Goal: Task Accomplishment & Management: Use online tool/utility

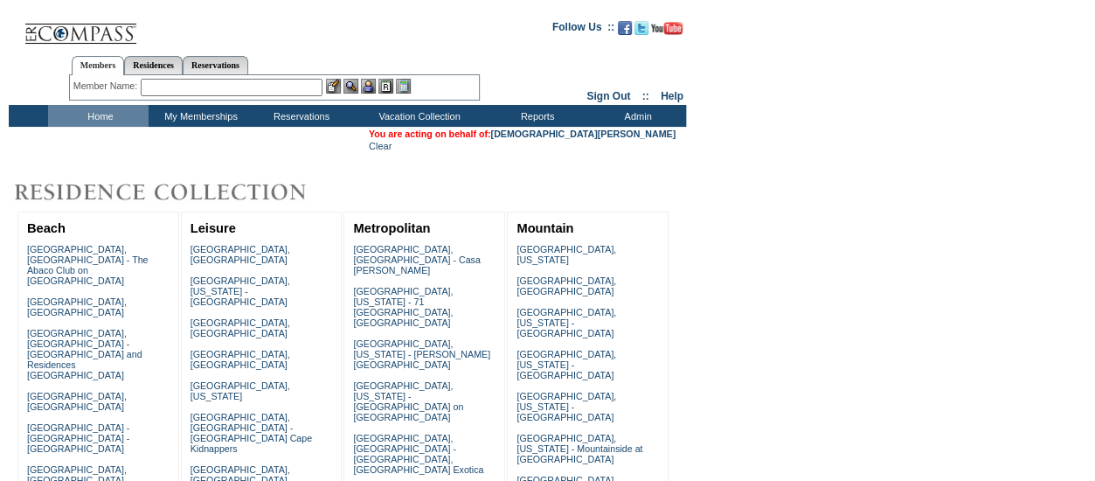
scroll to position [1354, 0]
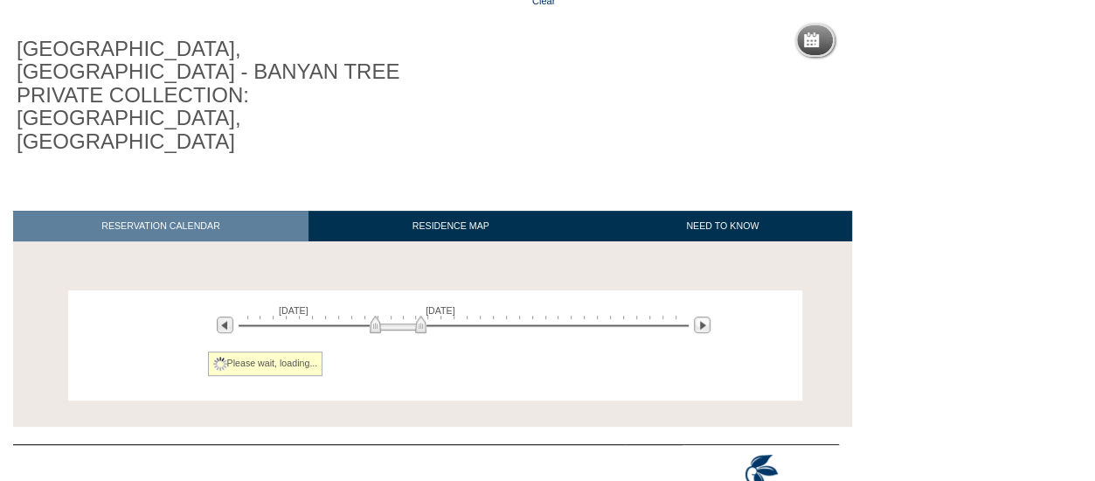
scroll to position [158, 0]
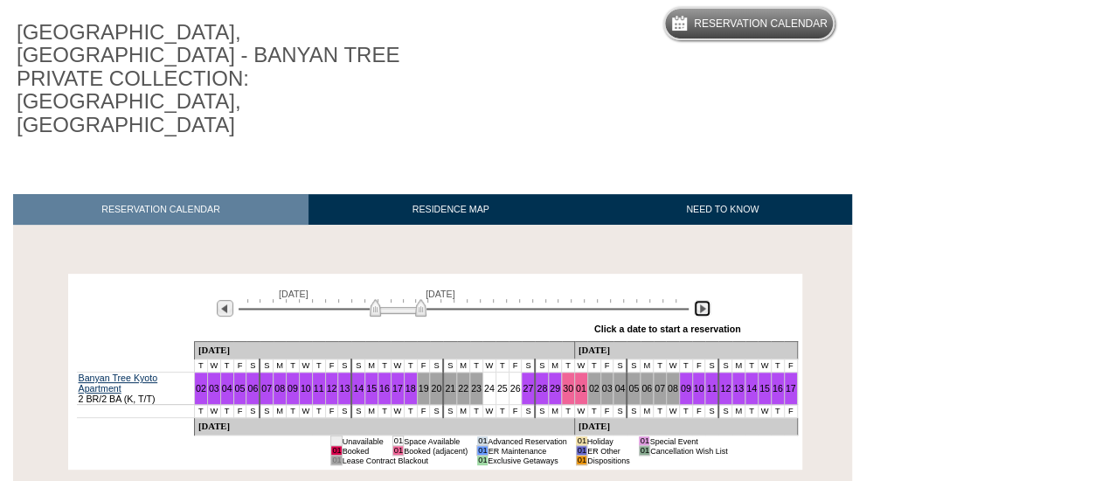
click at [702, 300] on img at bounding box center [702, 308] width 17 height 17
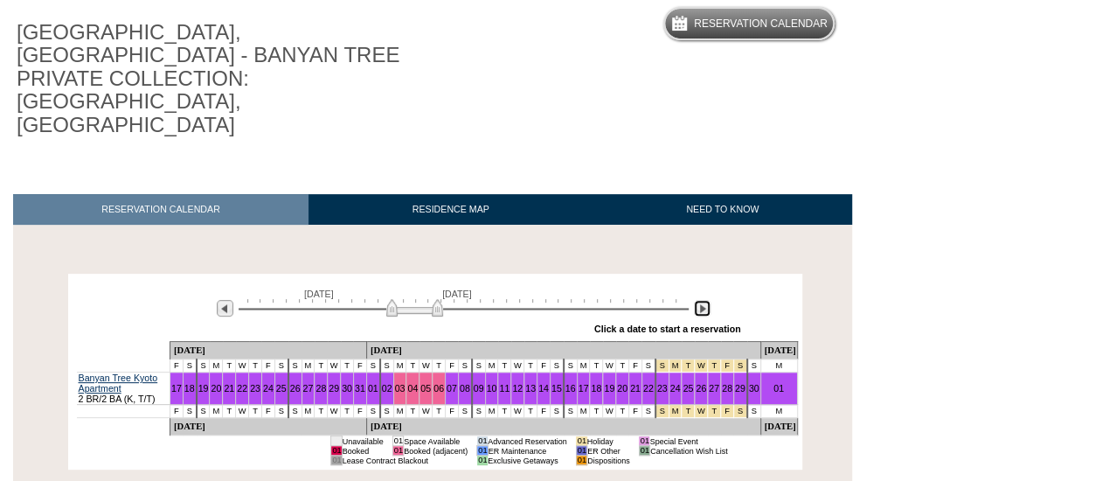
click at [702, 300] on img at bounding box center [702, 308] width 17 height 17
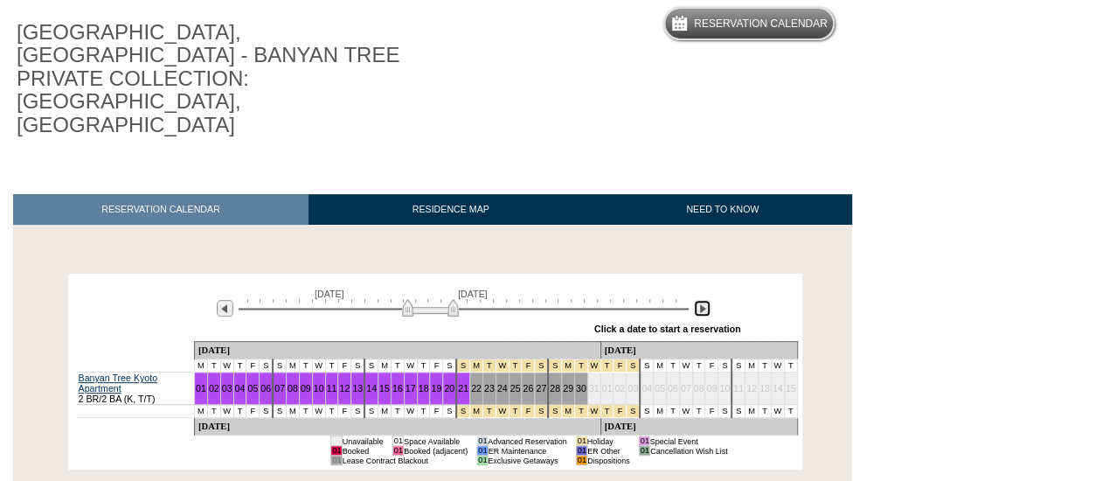
click at [703, 300] on img at bounding box center [702, 308] width 17 height 17
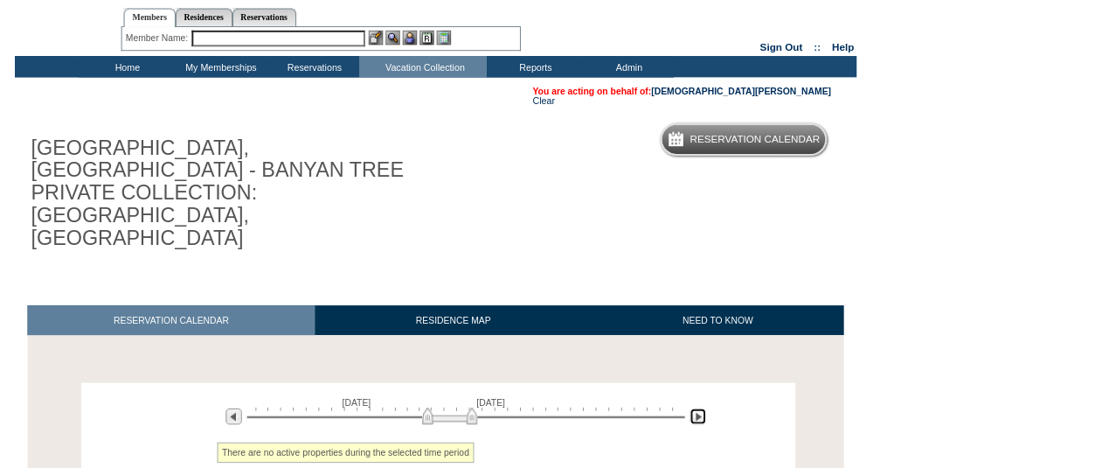
scroll to position [0, 0]
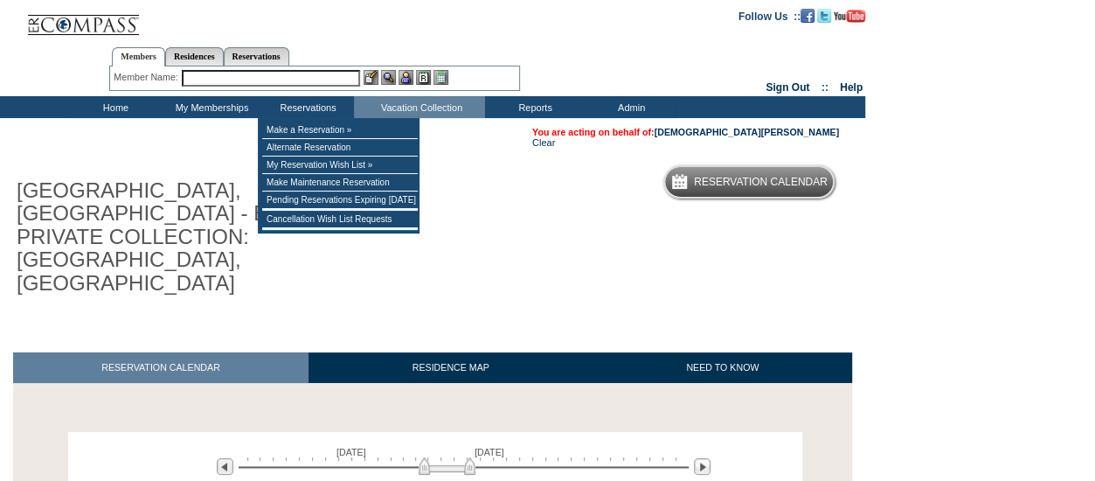
click at [323, 79] on input "text" at bounding box center [271, 78] width 178 height 17
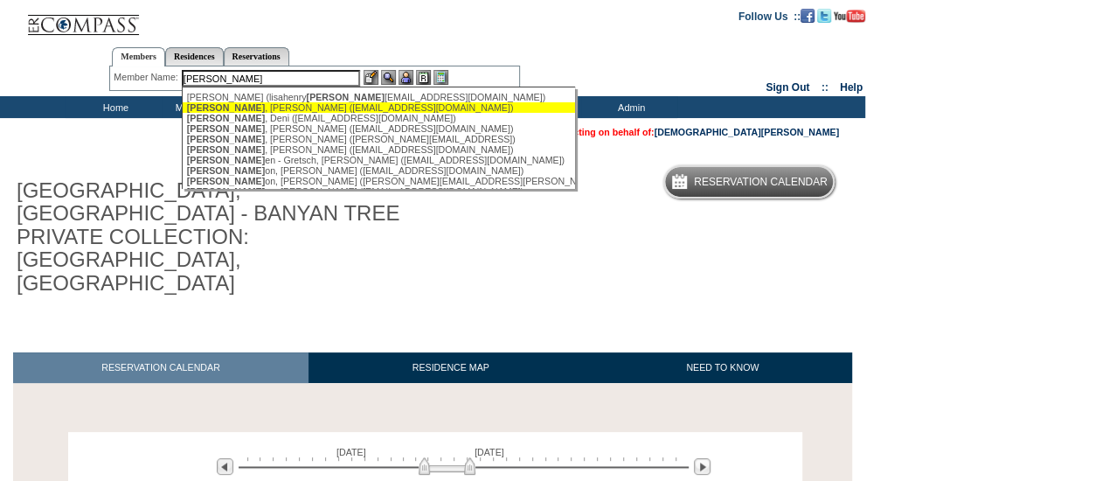
click at [287, 107] on div "Jacobs , Amanda (amandajacobs77@gmail.com)" at bounding box center [379, 107] width 385 height 10
type input "Jacobs , Amanda (amandajacobs77@gmail.com)"
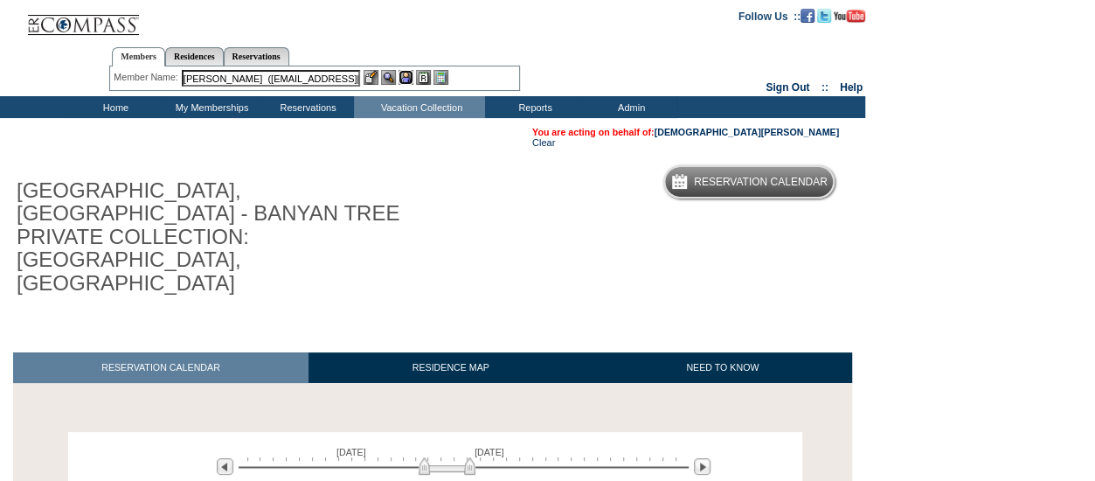
click at [404, 80] on img at bounding box center [406, 77] width 15 height 15
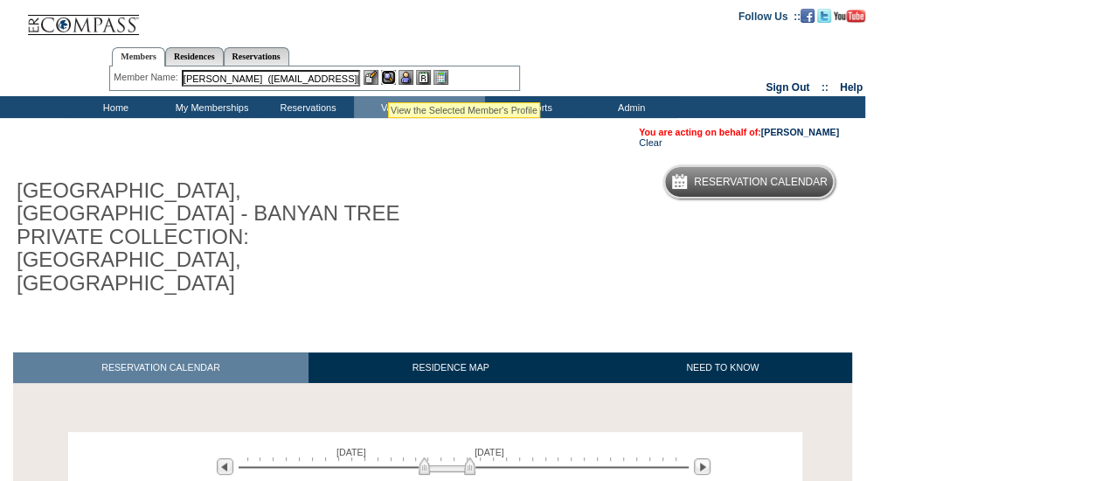
click at [387, 80] on img at bounding box center [388, 77] width 15 height 15
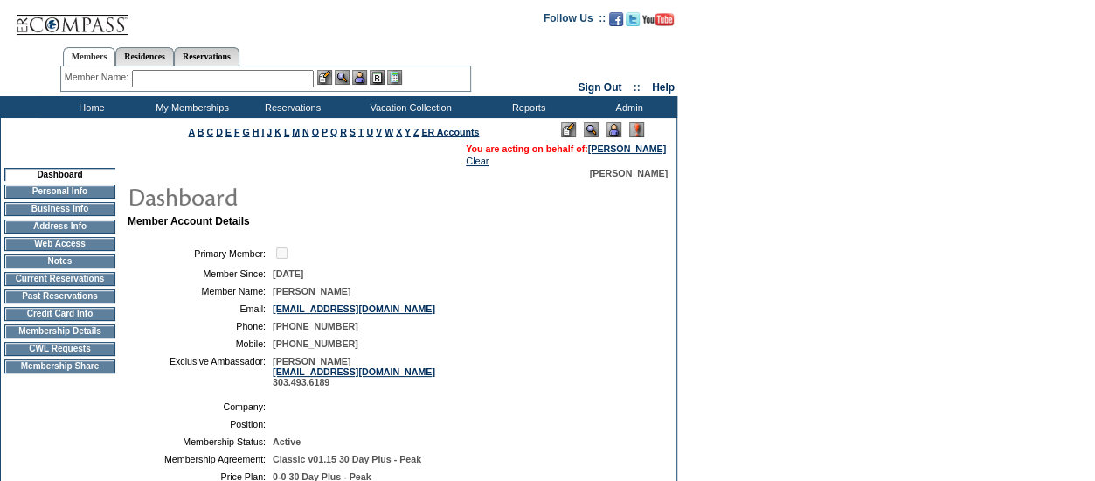
click at [231, 86] on input "text" at bounding box center [223, 78] width 182 height 17
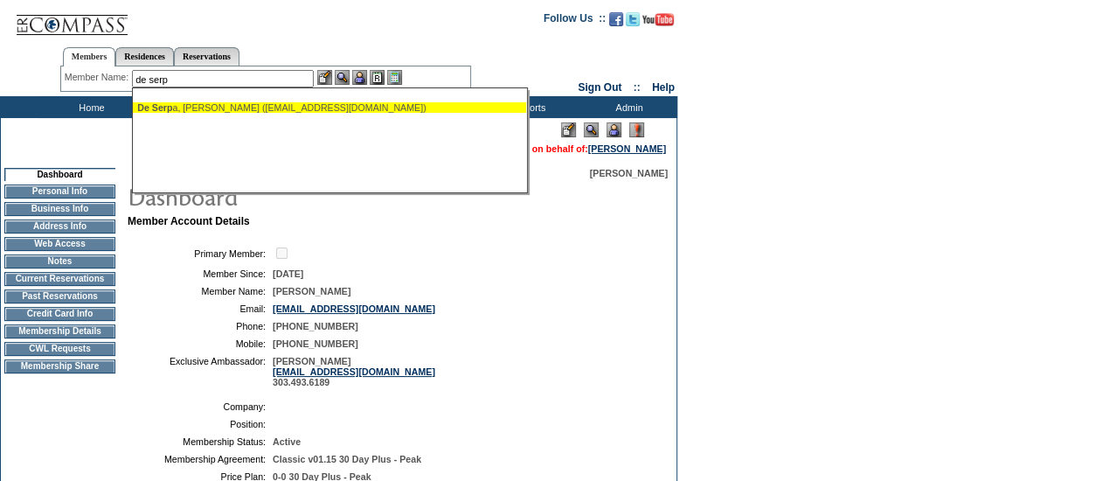
click at [231, 113] on ul "De Serp a, [PERSON_NAME] ([EMAIL_ADDRESS][DOMAIN_NAME])" at bounding box center [329, 107] width 393 height 19
click at [337, 106] on div "De Serp a, [PERSON_NAME] ([EMAIL_ADDRESS][DOMAIN_NAME])" at bounding box center [329, 107] width 385 height 10
type input "[PERSON_NAME] ([EMAIL_ADDRESS][DOMAIN_NAME])"
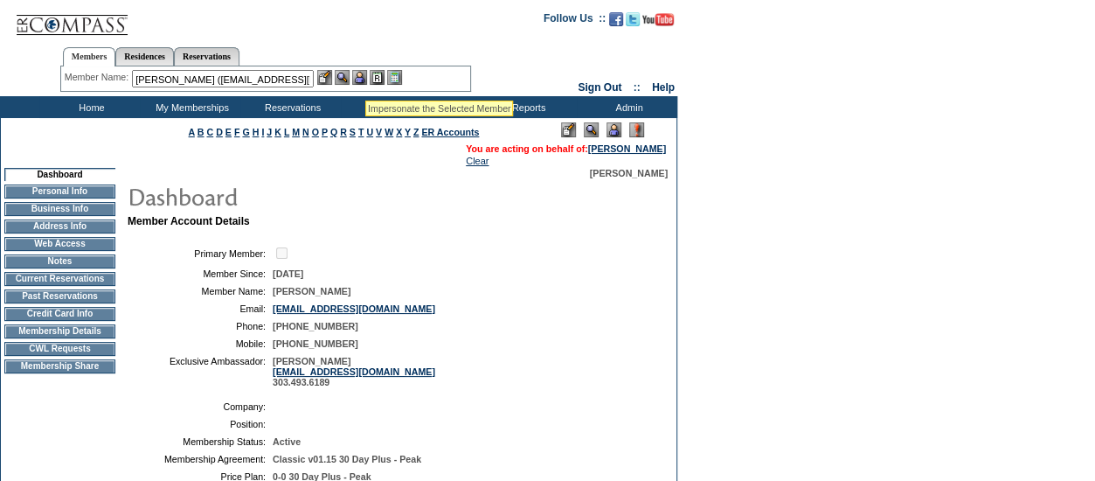
click at [365, 79] on img at bounding box center [359, 77] width 15 height 15
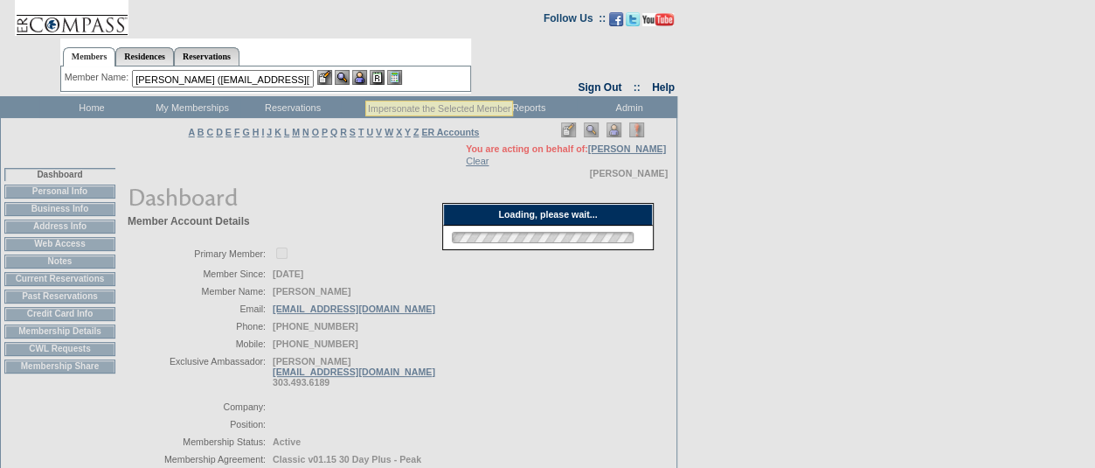
click at [350, 79] on img at bounding box center [342, 77] width 15 height 15
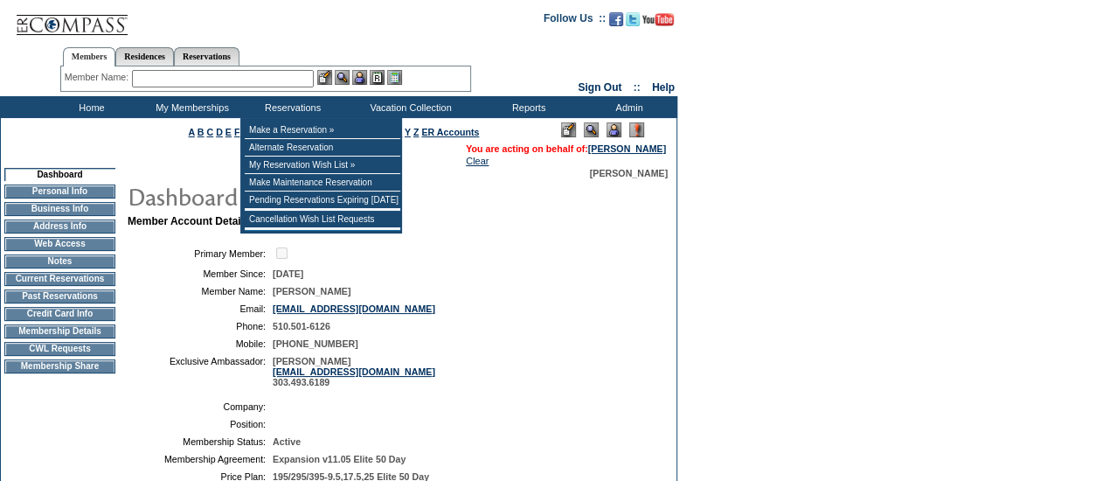
click at [278, 77] on input "text" at bounding box center [223, 78] width 182 height 17
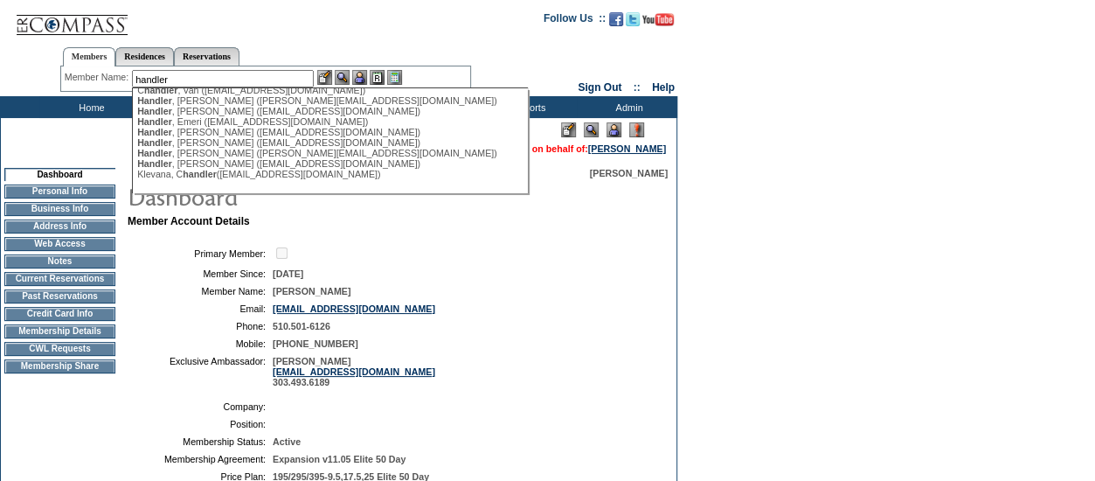
scroll to position [122, 0]
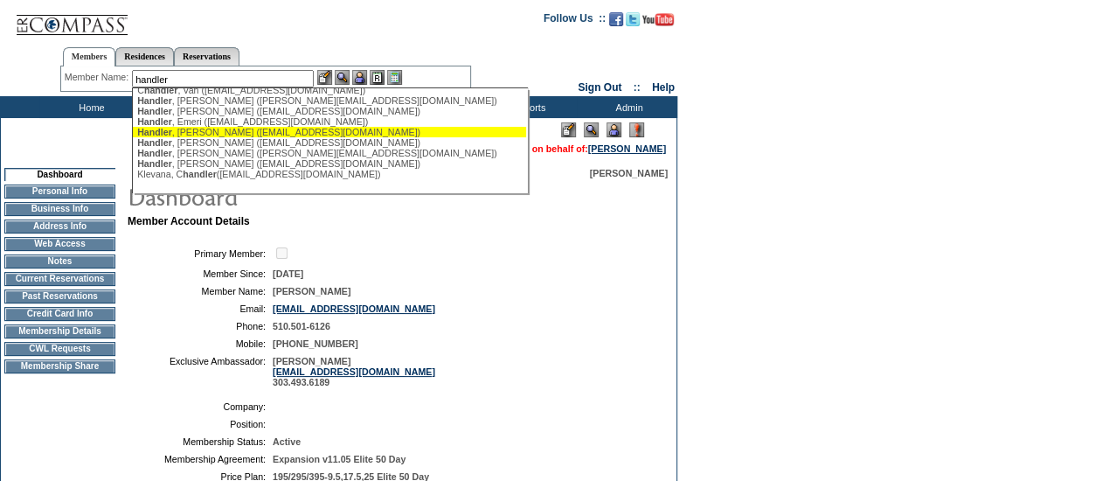
click at [233, 128] on div "Handler , Jennifer (jenniferhandler2@gmail.com)" at bounding box center [329, 132] width 385 height 10
type input "Handler, Jennifer (jenniferhandler2@gmail.com)"
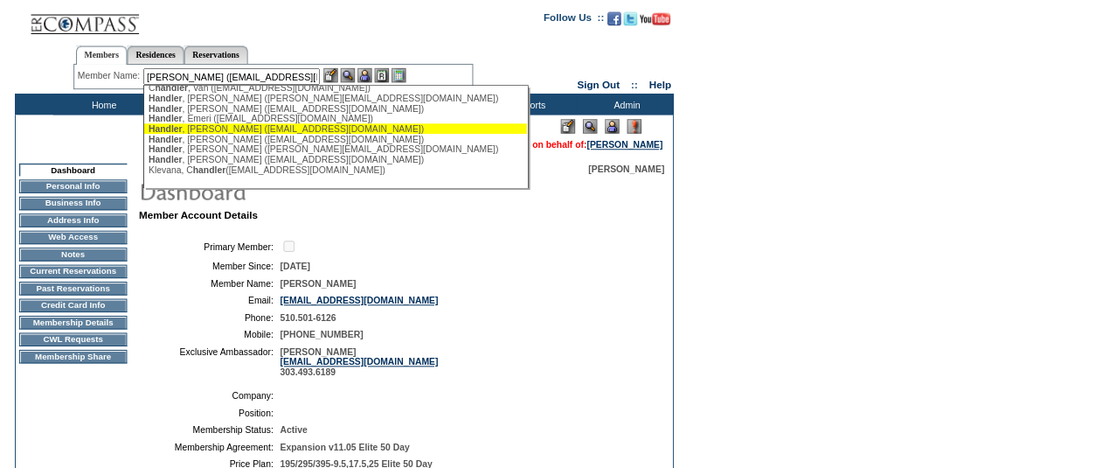
scroll to position [0, 0]
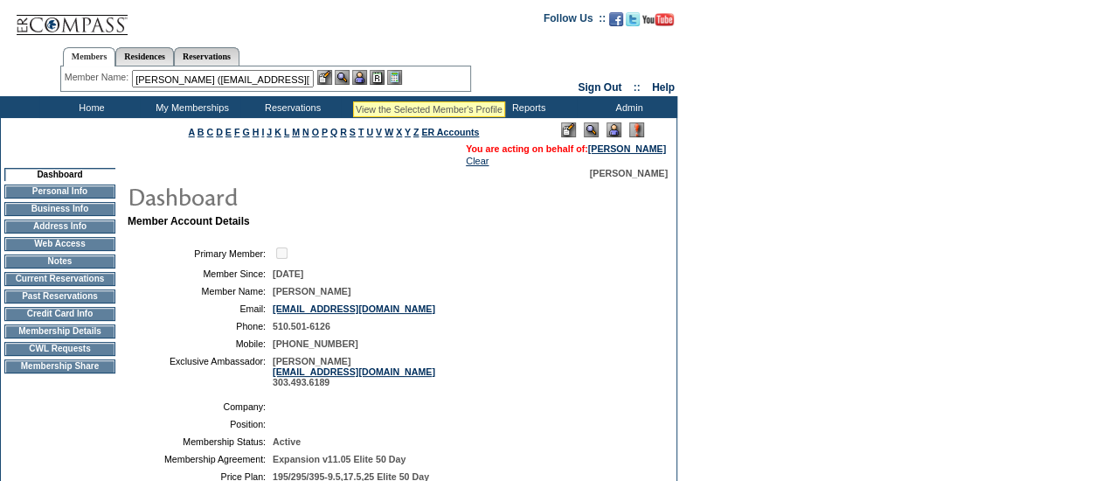
click at [365, 76] on img at bounding box center [359, 77] width 15 height 15
click at [346, 78] on img at bounding box center [342, 77] width 15 height 15
